Goal: Answer question/provide support

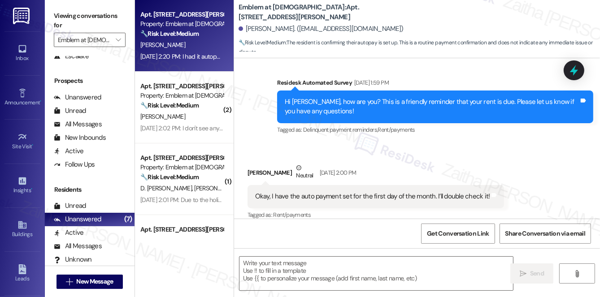
click at [195, 39] on div "Apt. [STREET_ADDRESS][PERSON_NAME] Property: Emblem at [DEMOGRAPHIC_DATA] 🔧 Ris…" at bounding box center [181, 24] width 85 height 30
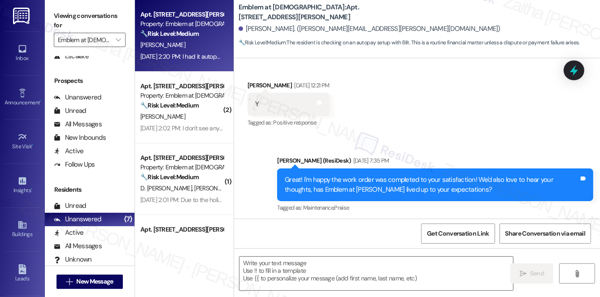
type textarea "Fetching suggested responses. Please feel free to read through the conversation…"
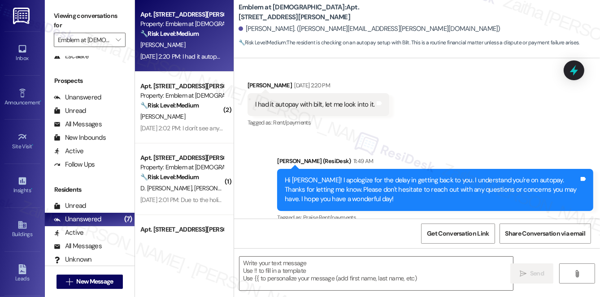
scroll to position [608, 0]
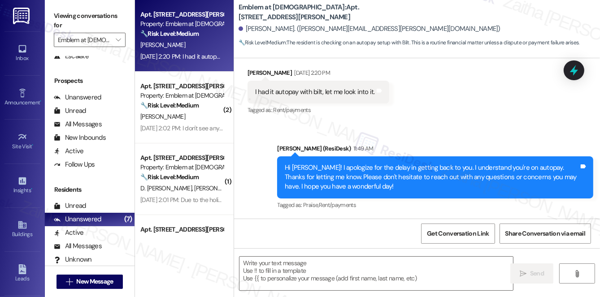
drag, startPoint x: 570, startPoint y: 68, endPoint x: 351, endPoint y: 87, distance: 220.6
click at [570, 68] on icon at bounding box center [574, 71] width 12 height 12
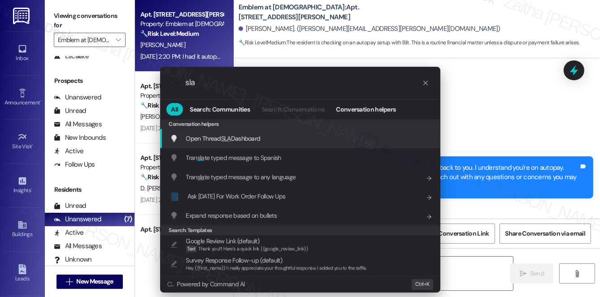
type input "sla"
click at [222, 138] on span "SLA" at bounding box center [226, 139] width 10 height 8
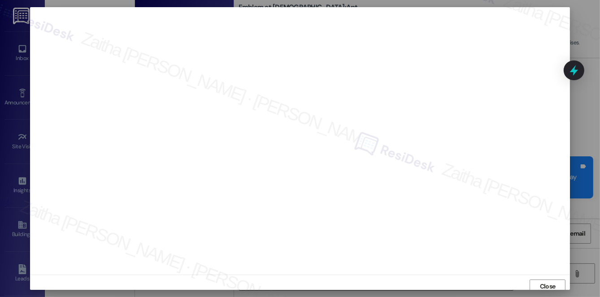
scroll to position [4, 0]
click at [545, 279] on span "Close" at bounding box center [548, 283] width 16 height 9
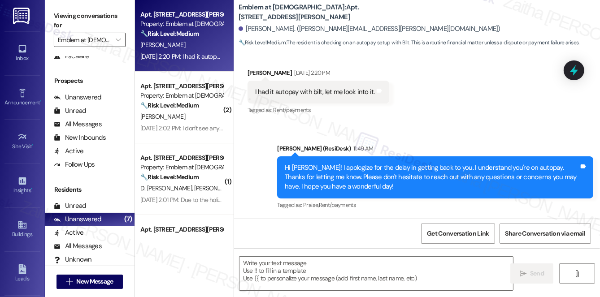
click at [91, 39] on input "Emblem at [DEMOGRAPHIC_DATA]" at bounding box center [84, 40] width 53 height 14
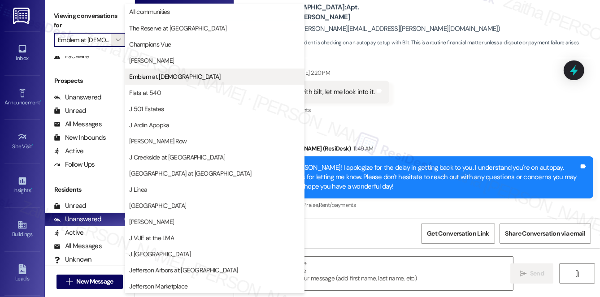
click at [187, 78] on span "Emblem at [DEMOGRAPHIC_DATA]" at bounding box center [214, 76] width 171 height 9
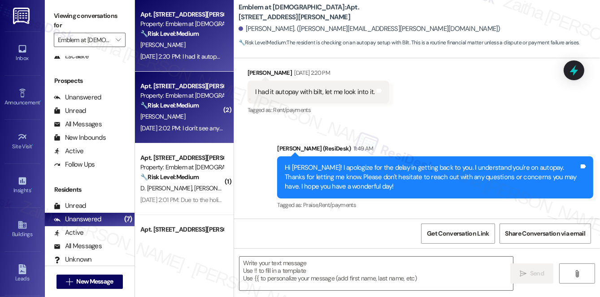
click at [200, 97] on div "Property: Emblem at [DEMOGRAPHIC_DATA]" at bounding box center [181, 95] width 83 height 9
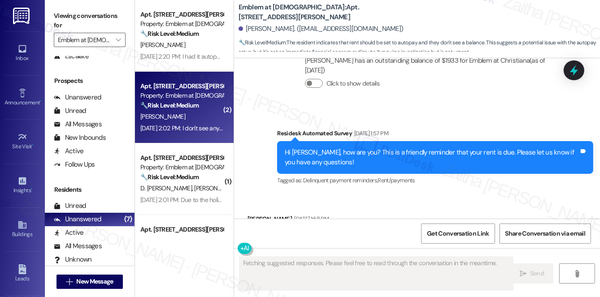
scroll to position [547, 0]
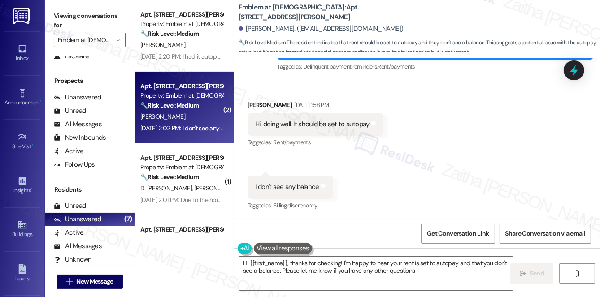
type textarea "Hi {{first_name}}, thanks for checking! I'm happy to hear your rent is set to a…"
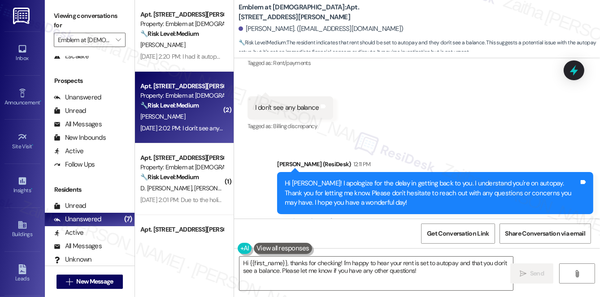
scroll to position [642, 0]
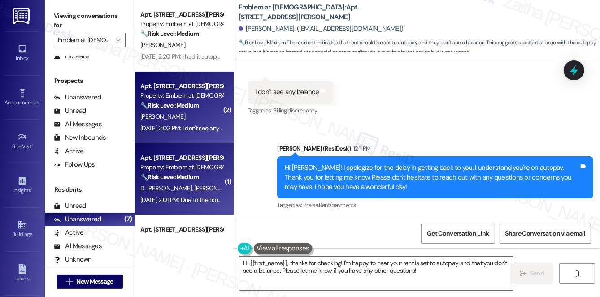
click at [194, 187] on span "[PERSON_NAME]" at bounding box center [216, 188] width 45 height 8
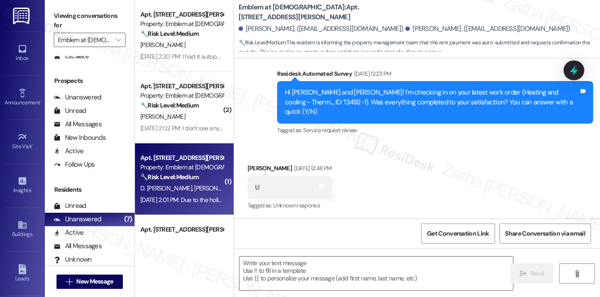
type textarea "Fetching suggested responses. Please feel free to read through the conversation…"
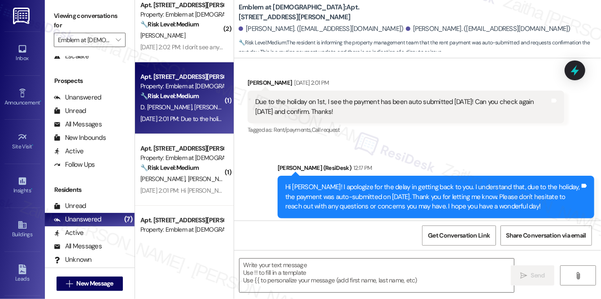
scroll to position [714, 0]
